Goal: Navigation & Orientation: Find specific page/section

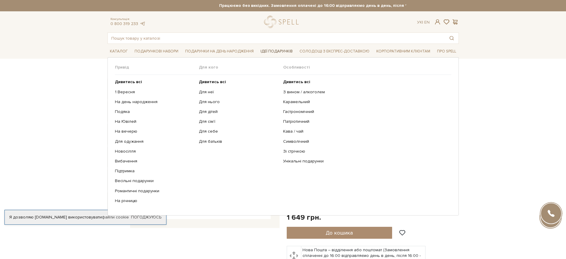
click at [270, 50] on span "Ідеї подарунків" at bounding box center [276, 51] width 37 height 9
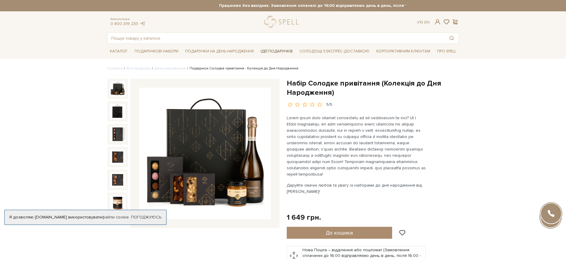
click at [284, 48] on span "Ідеї подарунків" at bounding box center [276, 51] width 37 height 9
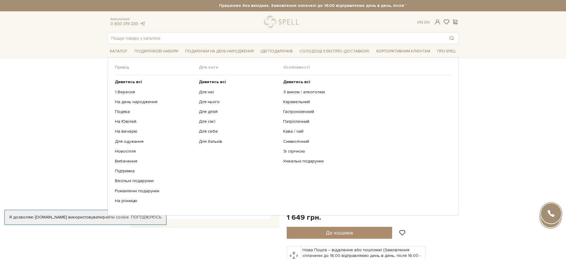
click at [293, 79] on ul "Дивитись всі З вином / алкоголем Карамельний Гастрономічний Патріотичний Кава /…" at bounding box center [367, 141] width 168 height 133
click at [293, 80] on b "Дивитись всі" at bounding box center [296, 81] width 27 height 5
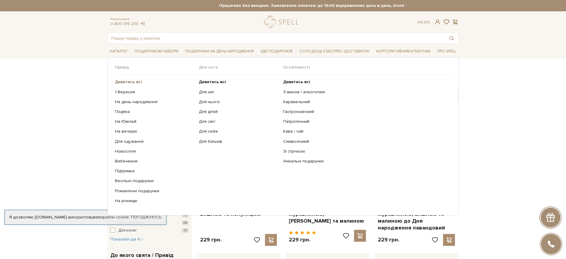
click at [125, 81] on b "Дивитись всі" at bounding box center [128, 81] width 27 height 5
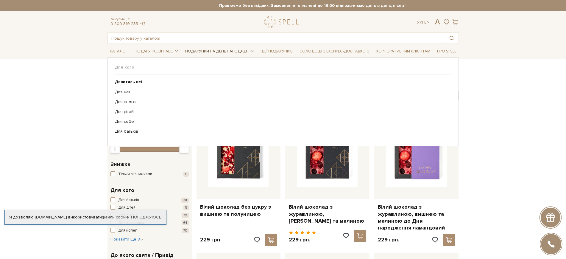
click at [205, 51] on span "Подарунки на День народження" at bounding box center [219, 51] width 73 height 9
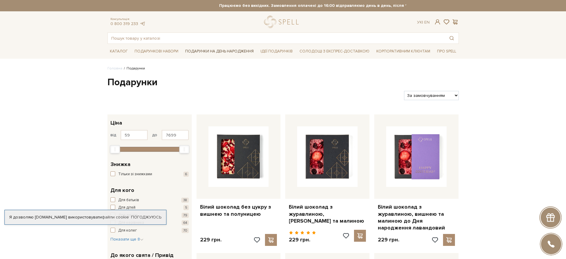
click at [199, 49] on span "Подарунки на День народження" at bounding box center [219, 51] width 73 height 9
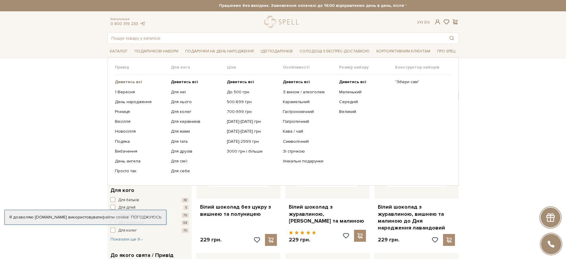
click at [129, 81] on b "Дивитись всі" at bounding box center [128, 81] width 27 height 5
